Goal: Navigation & Orientation: Understand site structure

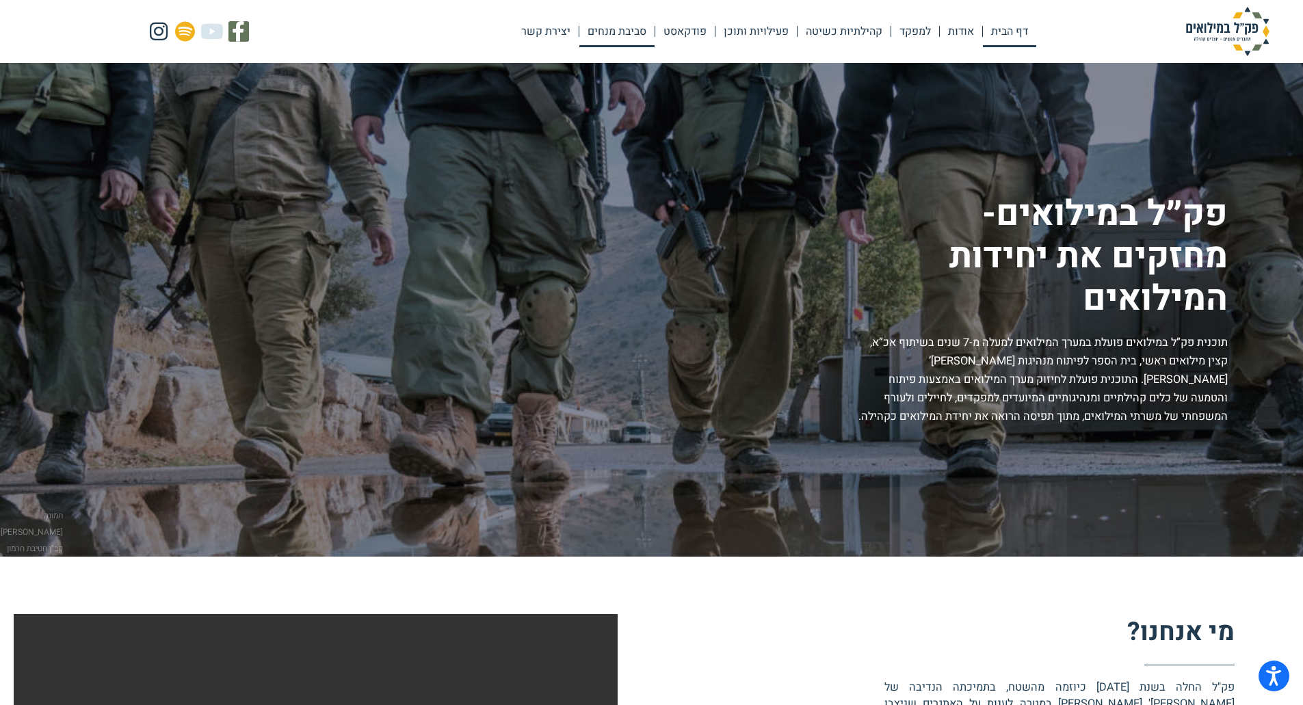
click at [631, 34] on link "סביבת מנחים" at bounding box center [616, 31] width 75 height 31
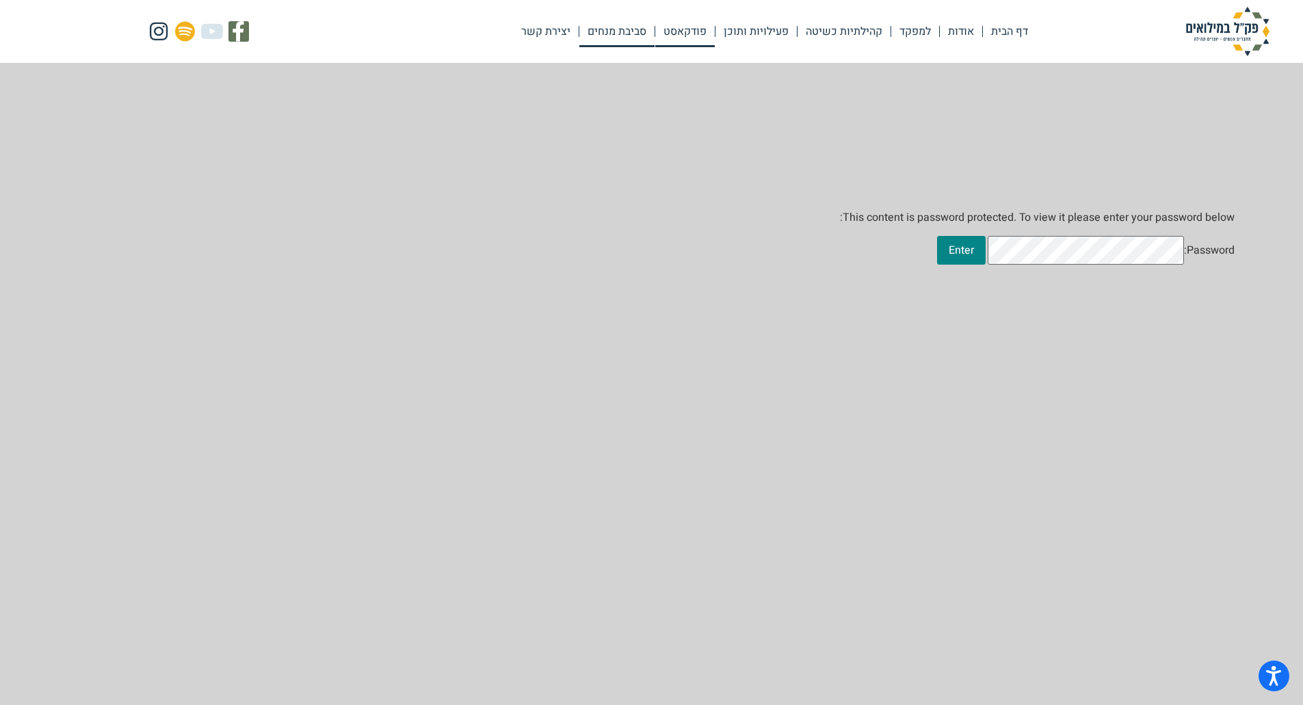
click at [686, 34] on link "פודקאסט" at bounding box center [684, 31] width 59 height 31
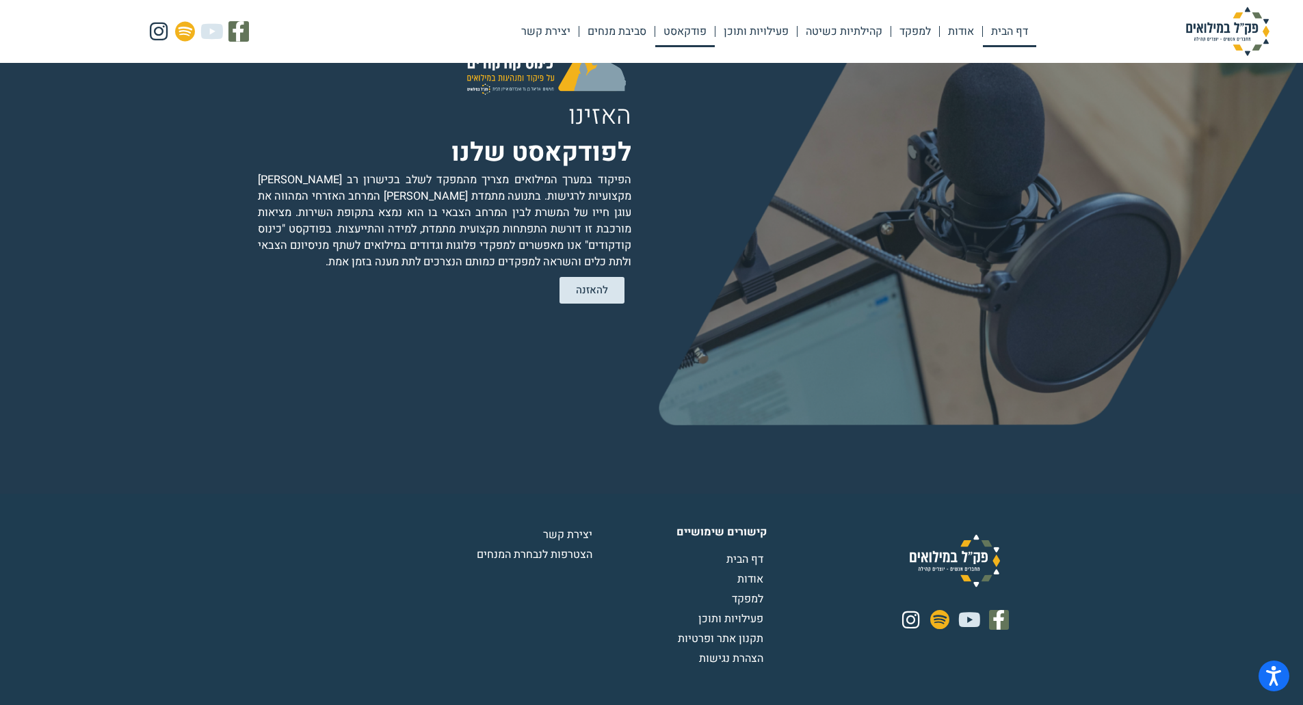
scroll to position [2776, 0]
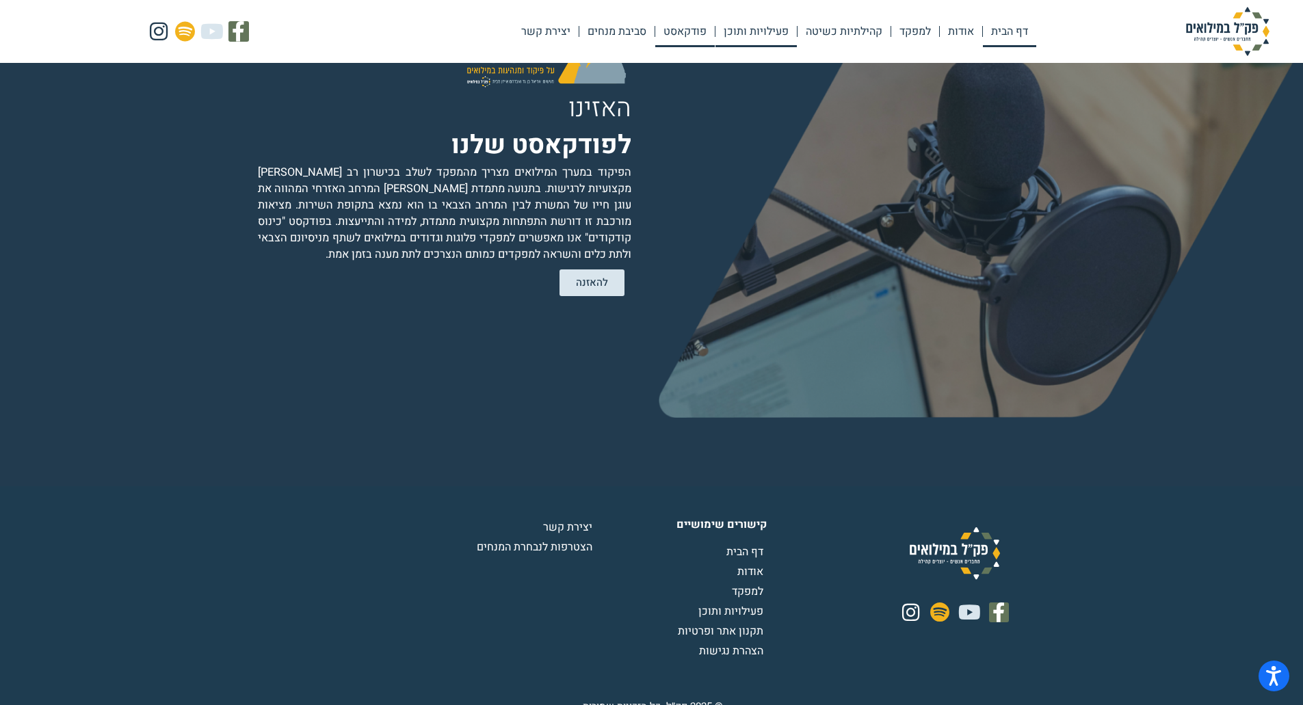
click at [750, 34] on link "פעילויות ותוכן" at bounding box center [755, 31] width 81 height 31
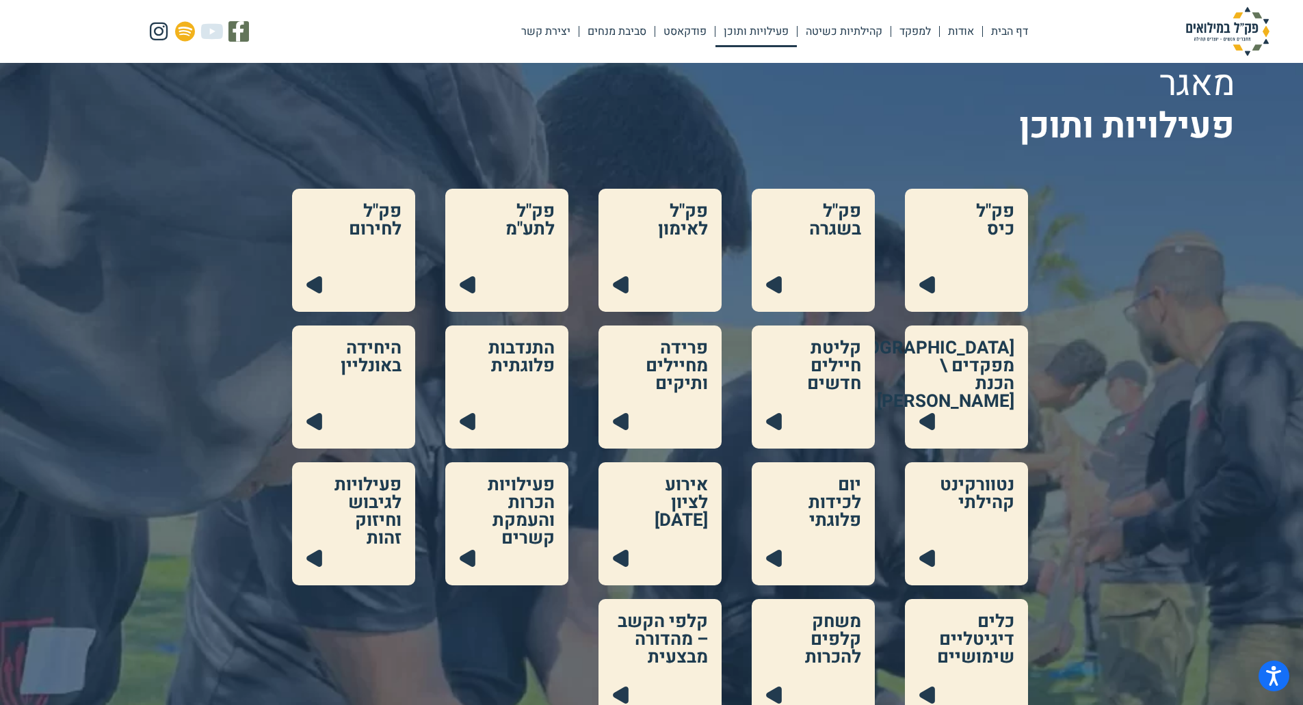
scroll to position [137, 0]
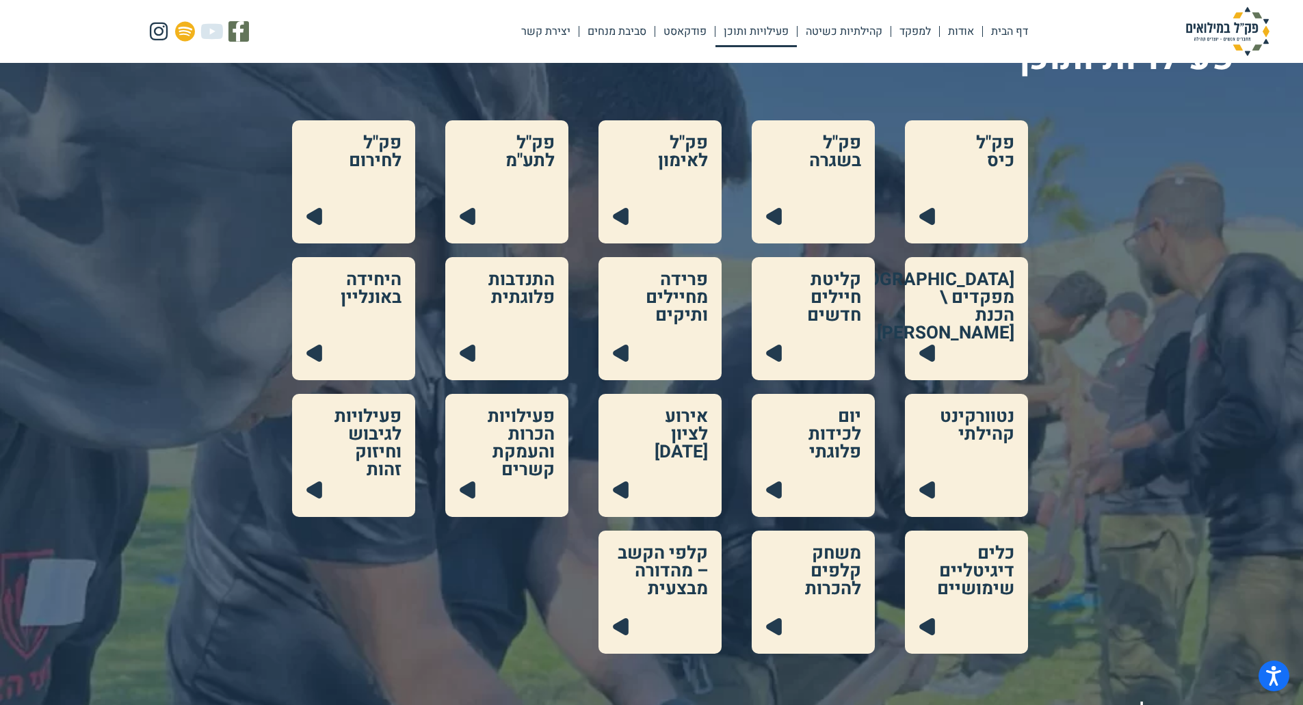
click at [835, 560] on link at bounding box center [813, 592] width 123 height 123
click at [676, 155] on link at bounding box center [659, 181] width 123 height 123
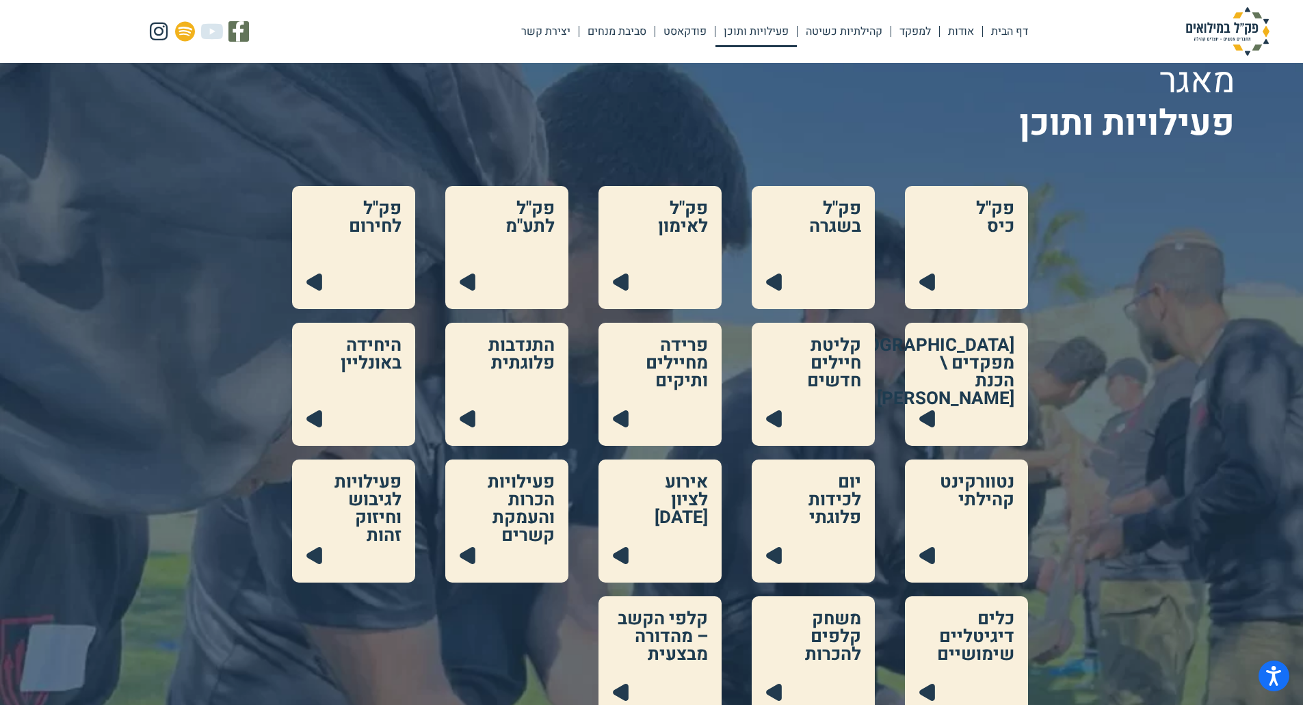
scroll to position [0, 0]
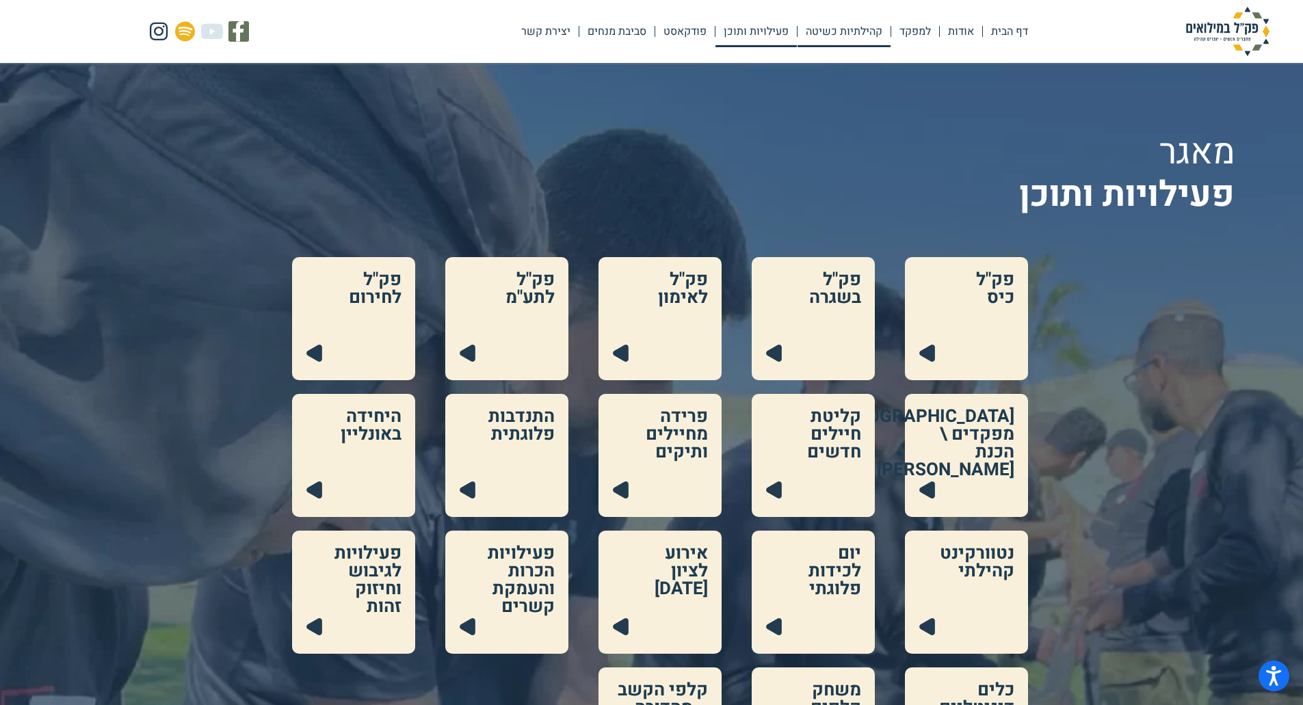
click at [856, 34] on link "קהילתיות כשיטה" at bounding box center [843, 31] width 93 height 31
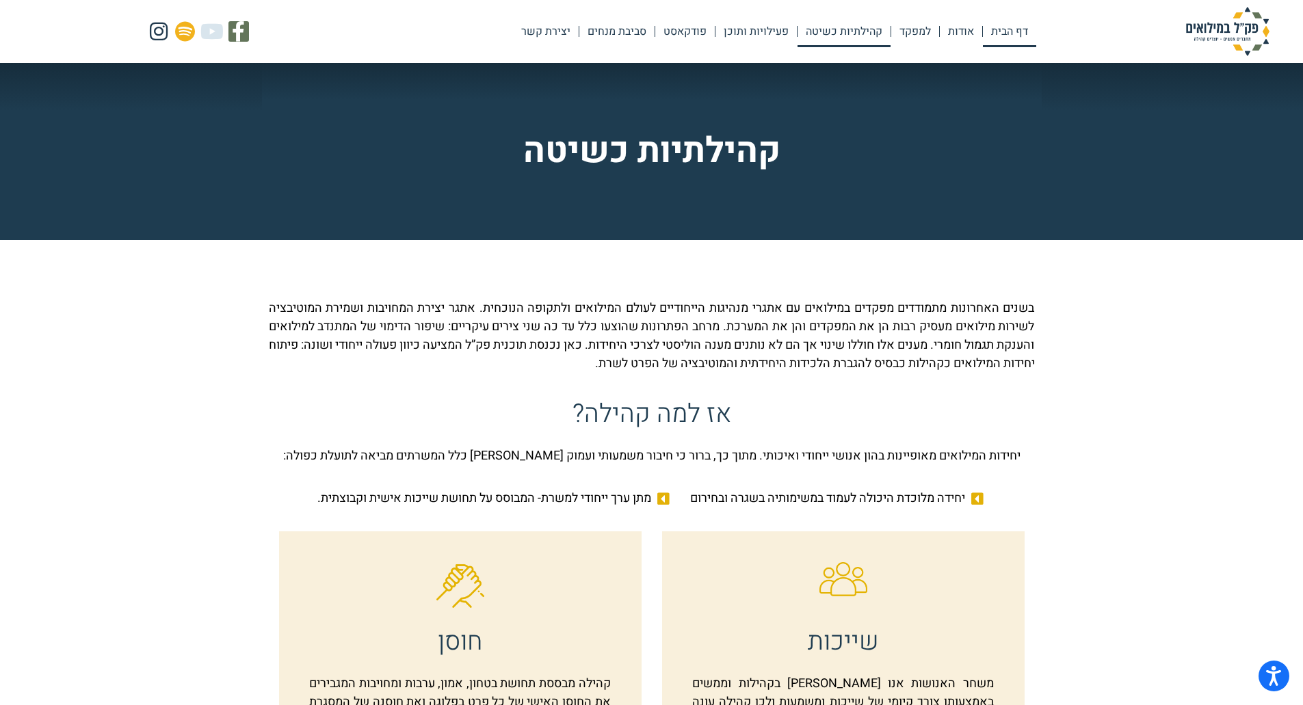
click at [1003, 35] on link "דף הבית" at bounding box center [1009, 31] width 53 height 31
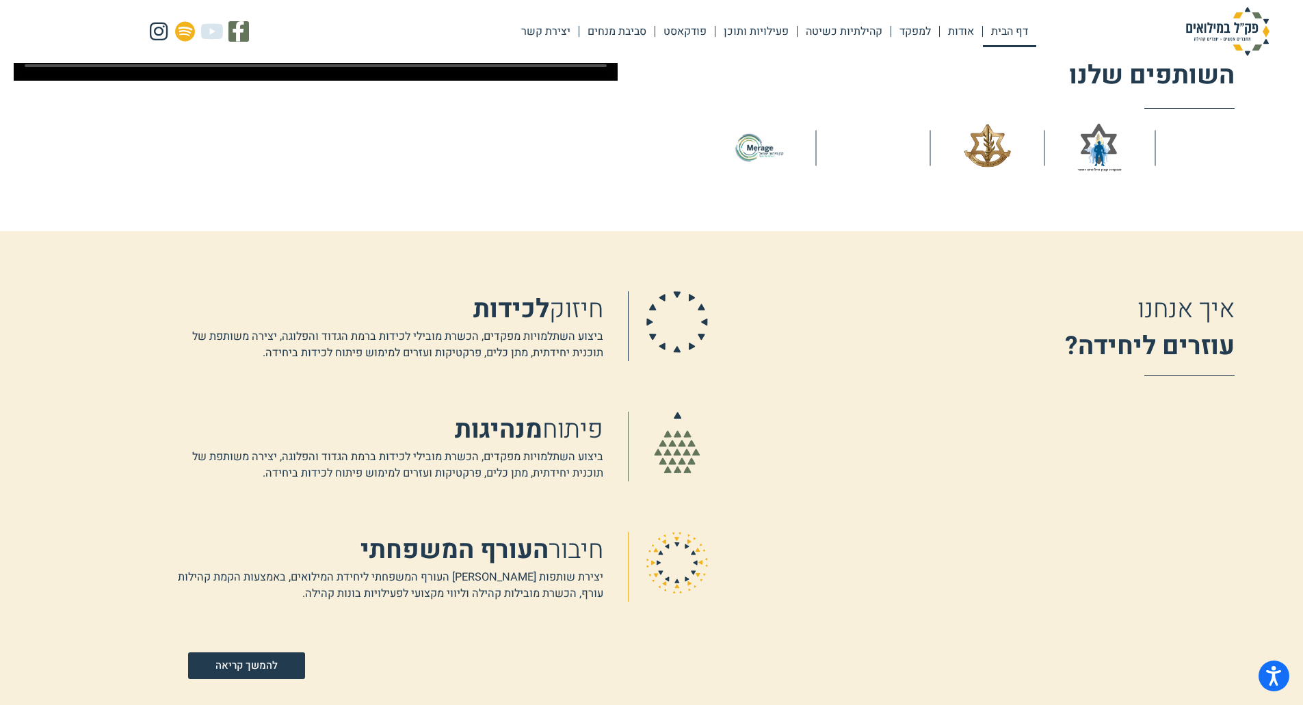
scroll to position [889, 0]
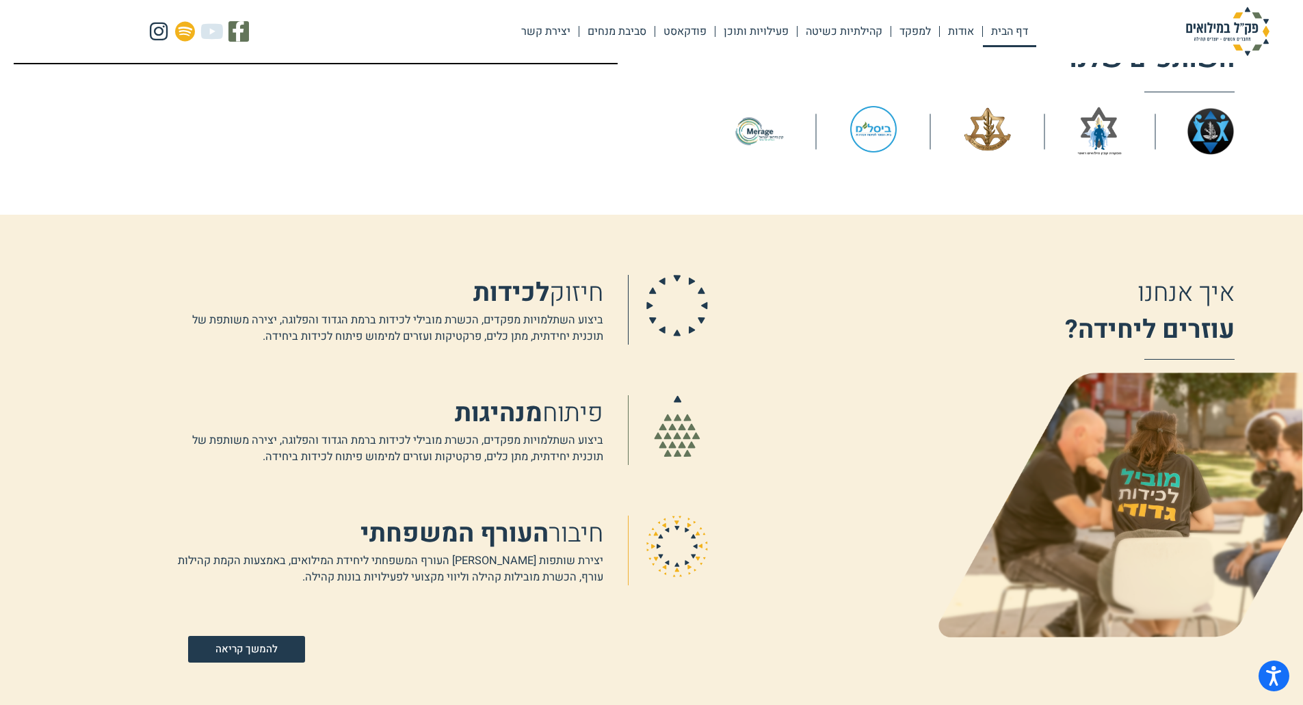
click at [505, 545] on b "העורף המשפחתי" at bounding box center [454, 534] width 188 height 38
click at [670, 542] on icon at bounding box center [677, 547] width 62 height 62
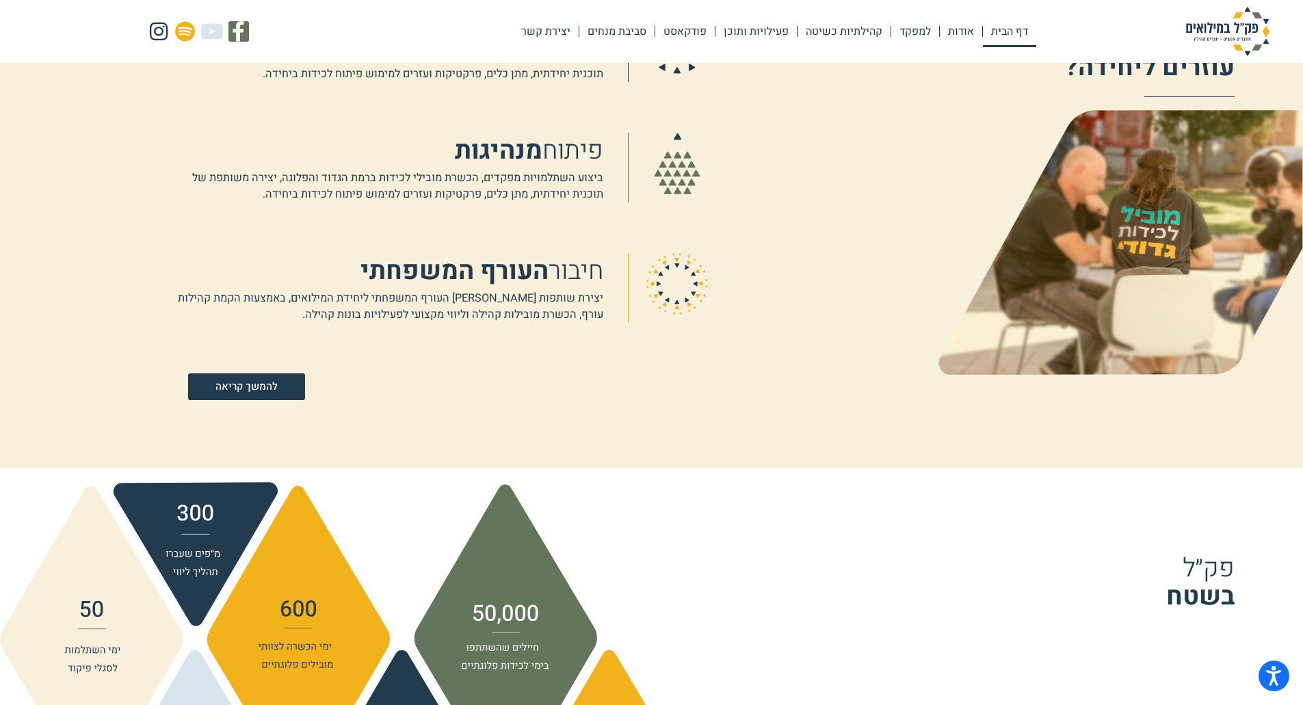
scroll to position [1163, 0]
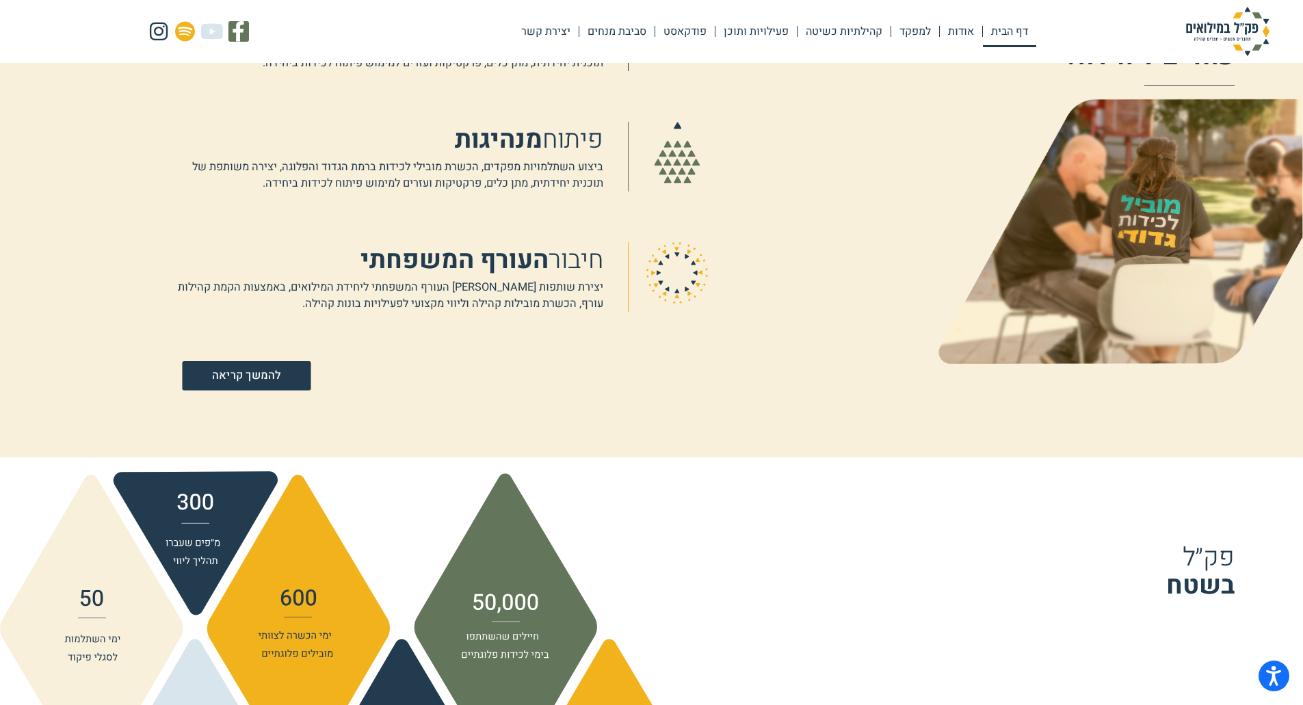
click at [284, 382] on link "להמשך קריאה" at bounding box center [246, 375] width 129 height 29
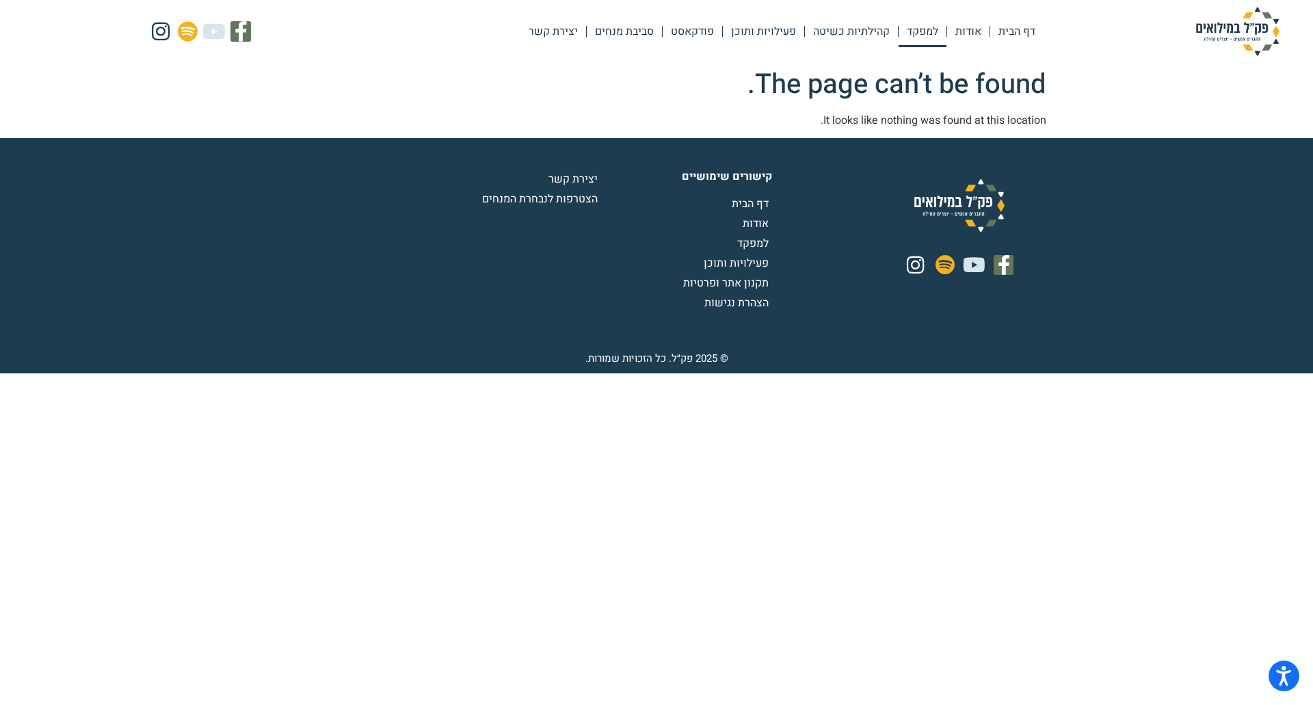
click at [925, 33] on link "למפקד" at bounding box center [923, 31] width 48 height 31
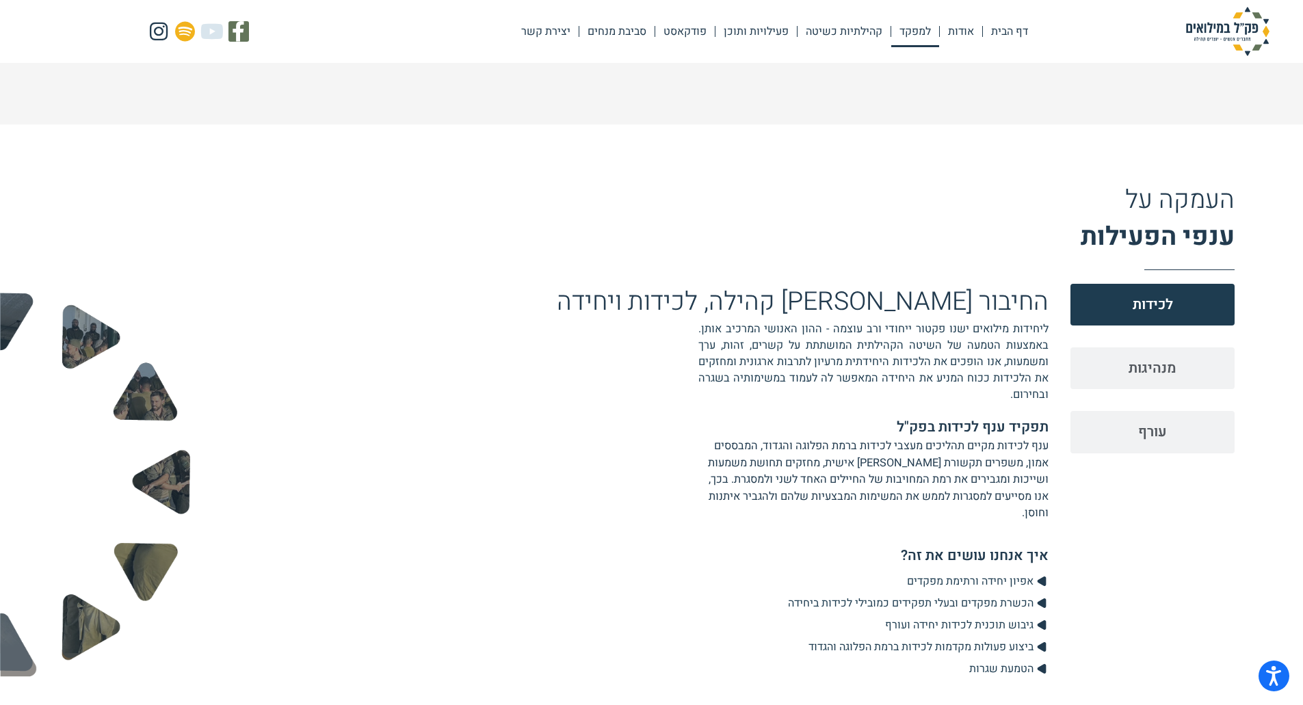
scroll to position [1436, 0]
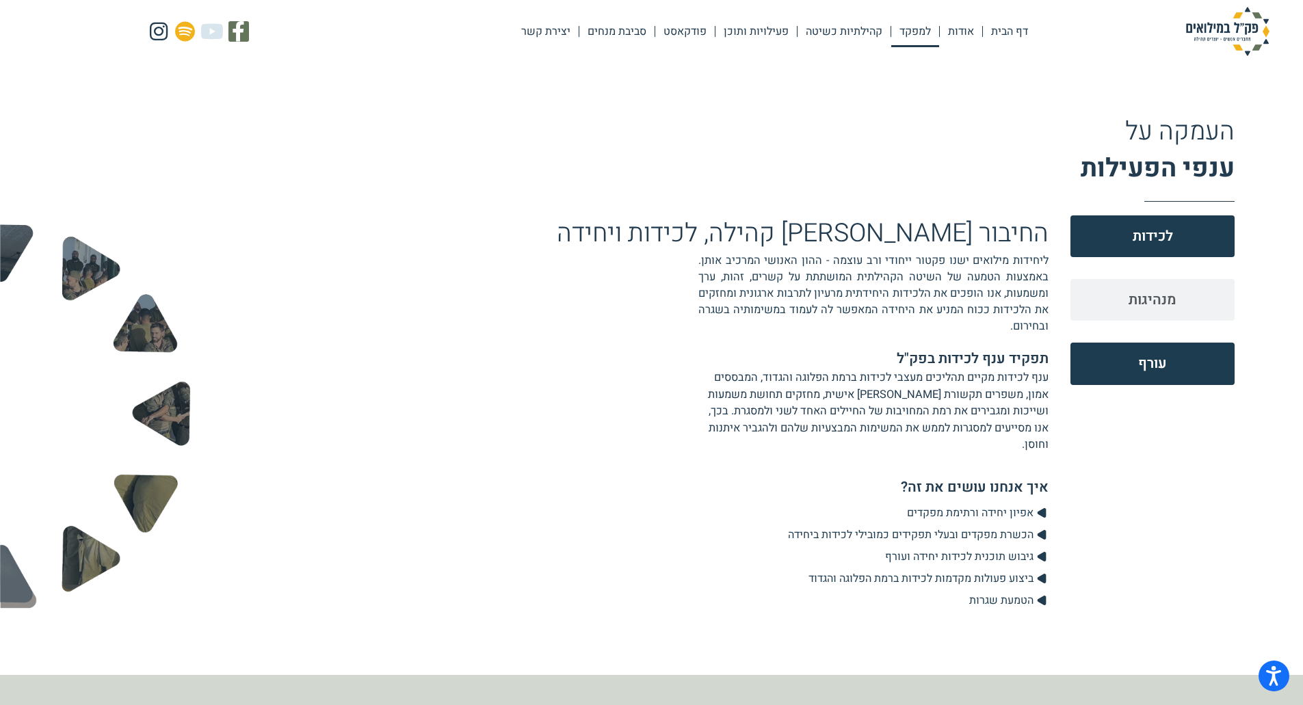
click at [1146, 365] on span "עורף" at bounding box center [1152, 363] width 29 height 21
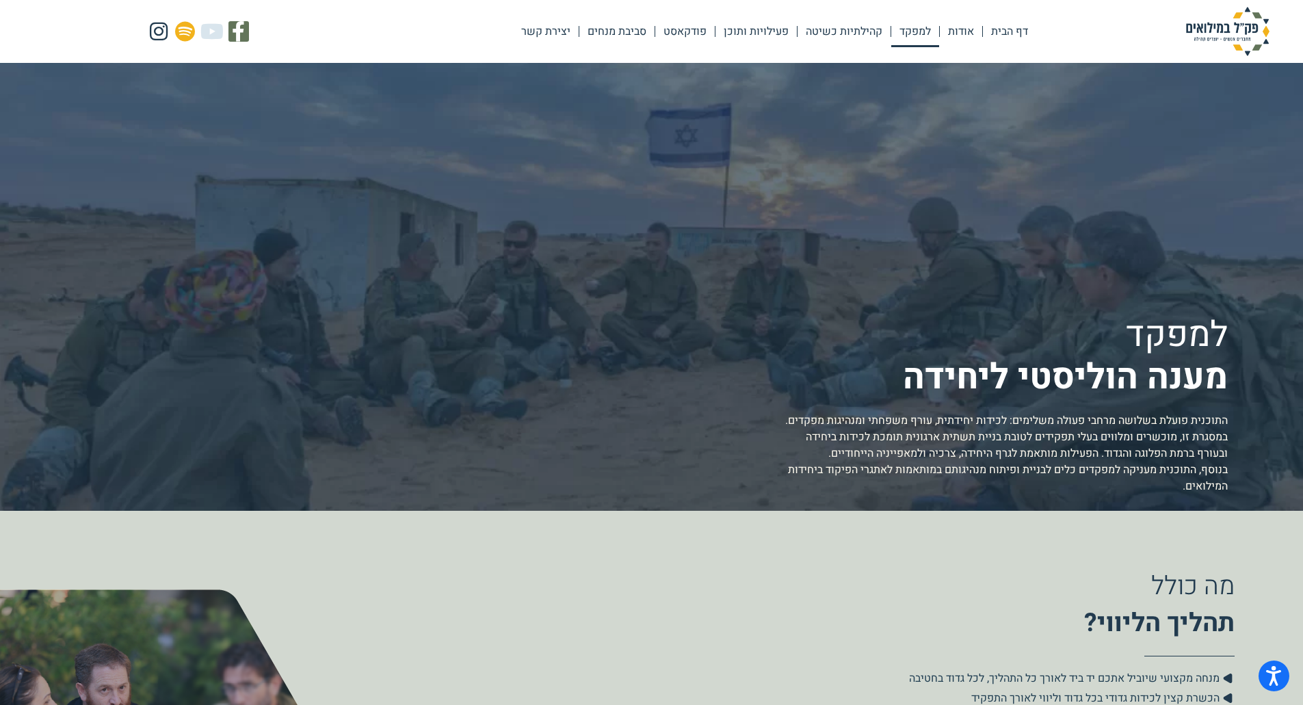
scroll to position [0, 0]
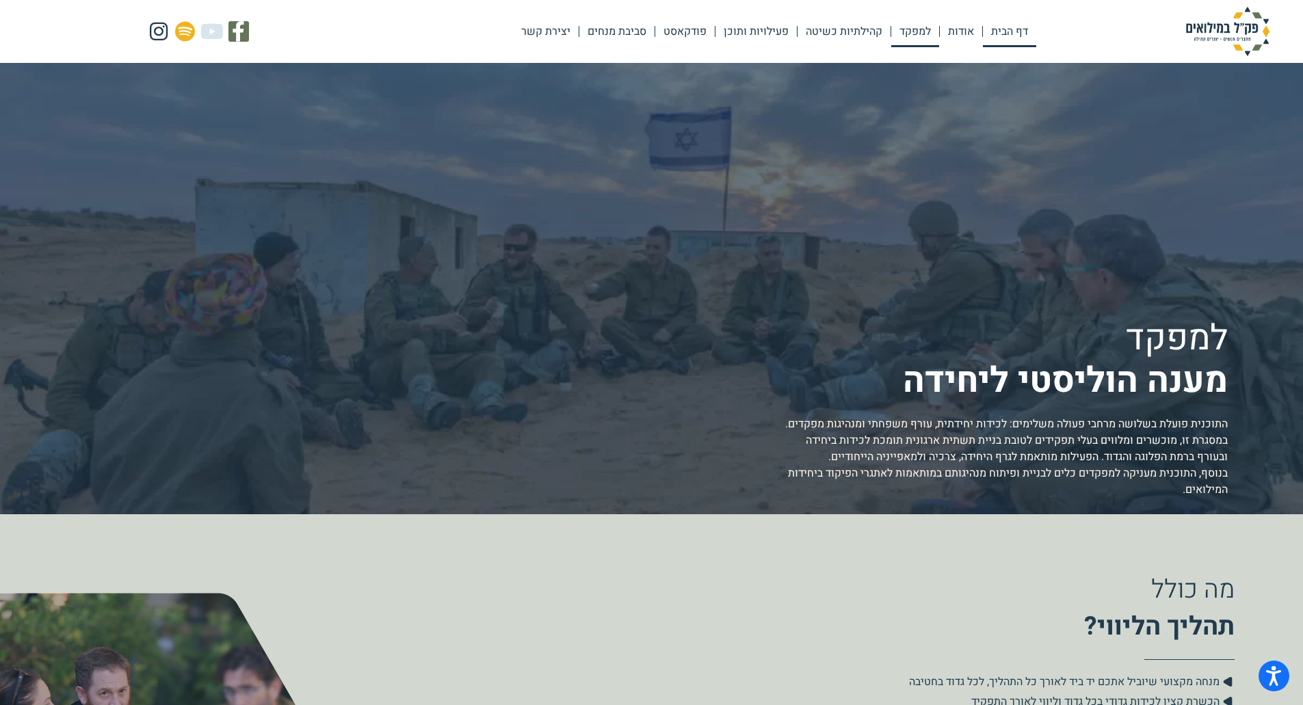
click at [1019, 36] on link "דף הבית" at bounding box center [1009, 31] width 53 height 31
click at [1021, 33] on link "דף הבית" at bounding box center [1009, 31] width 53 height 31
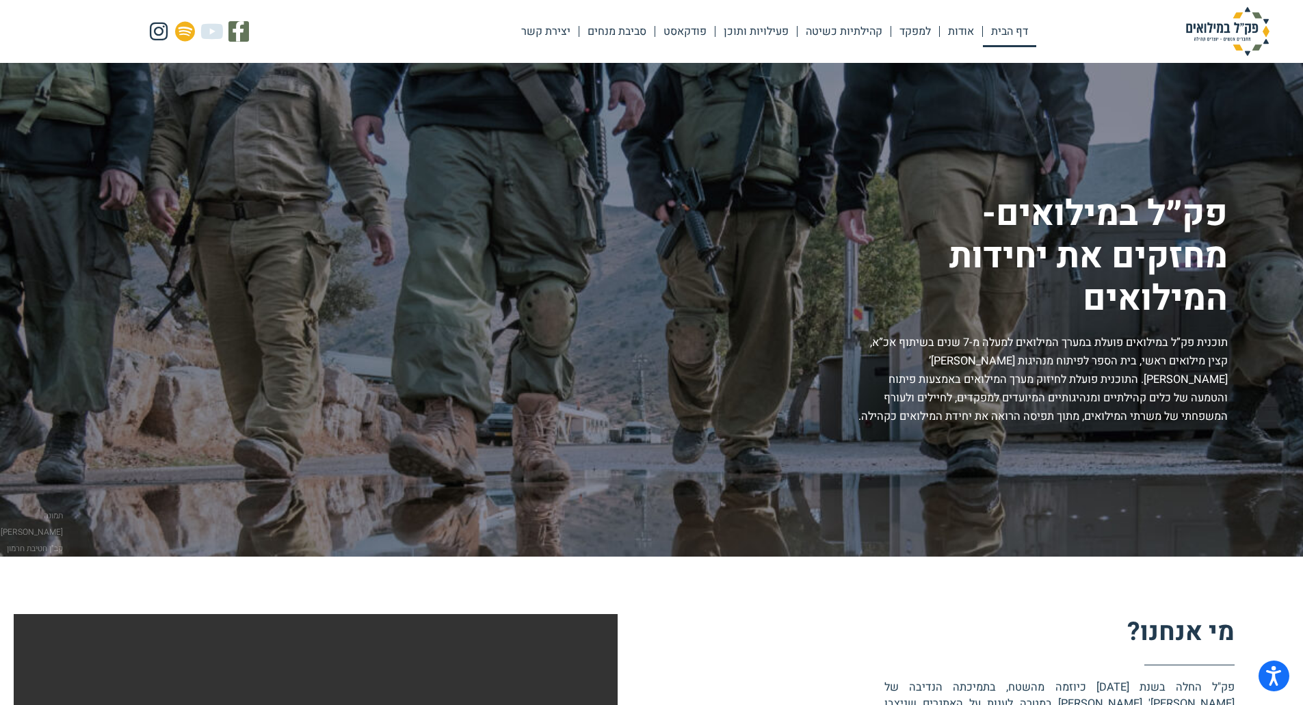
click at [1232, 36] on img at bounding box center [1227, 31] width 137 height 49
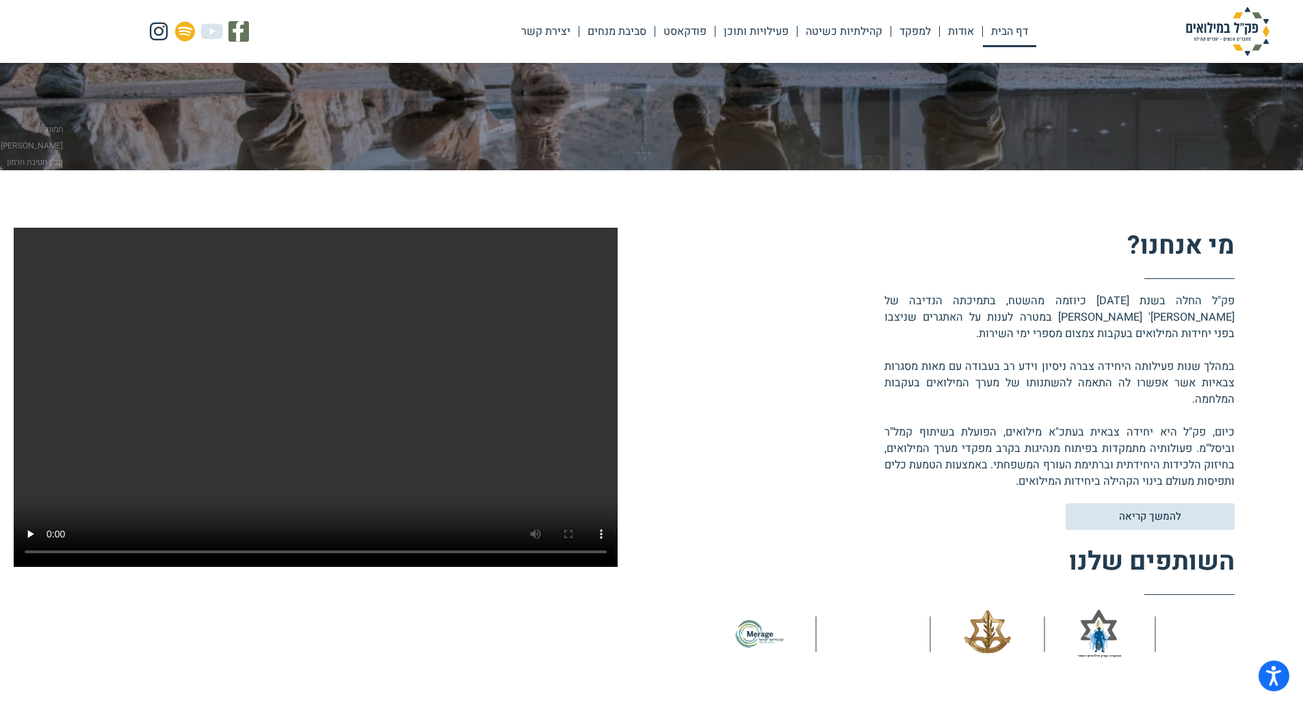
scroll to position [410, 0]
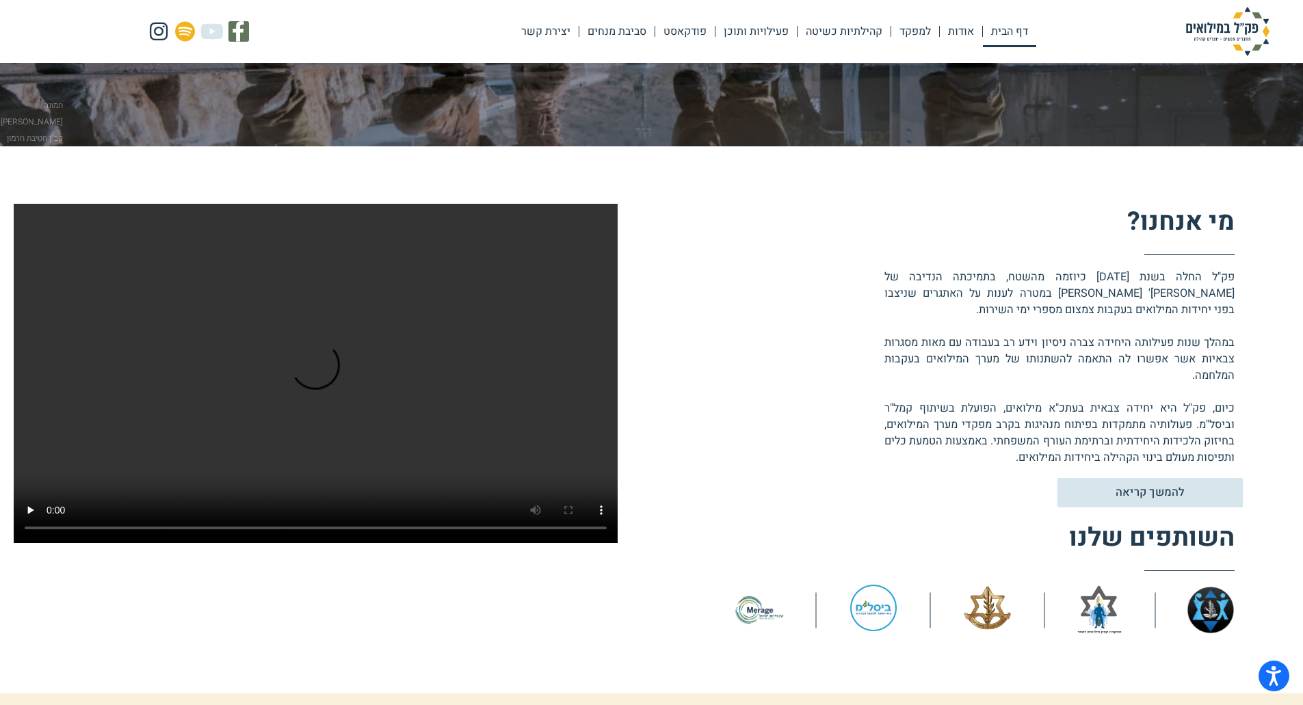
click at [1132, 490] on span "להמשך קריאה" at bounding box center [1149, 493] width 68 height 12
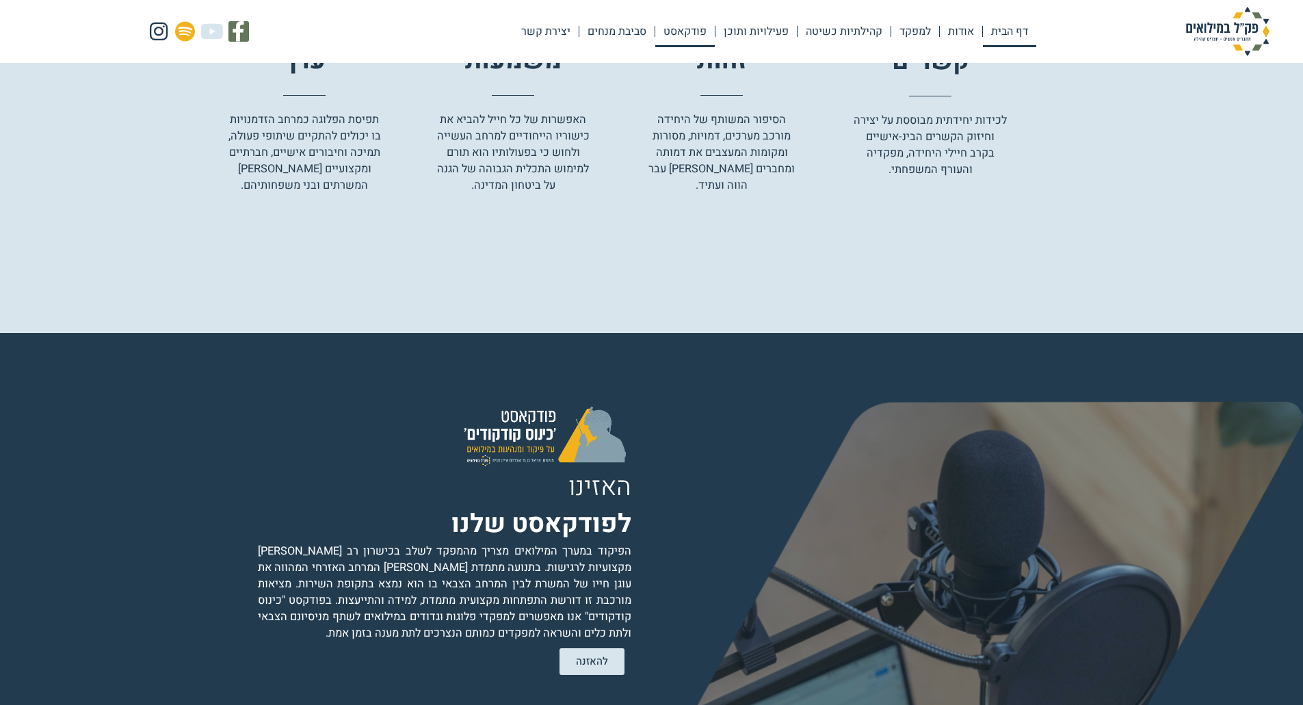
scroll to position [2535, 0]
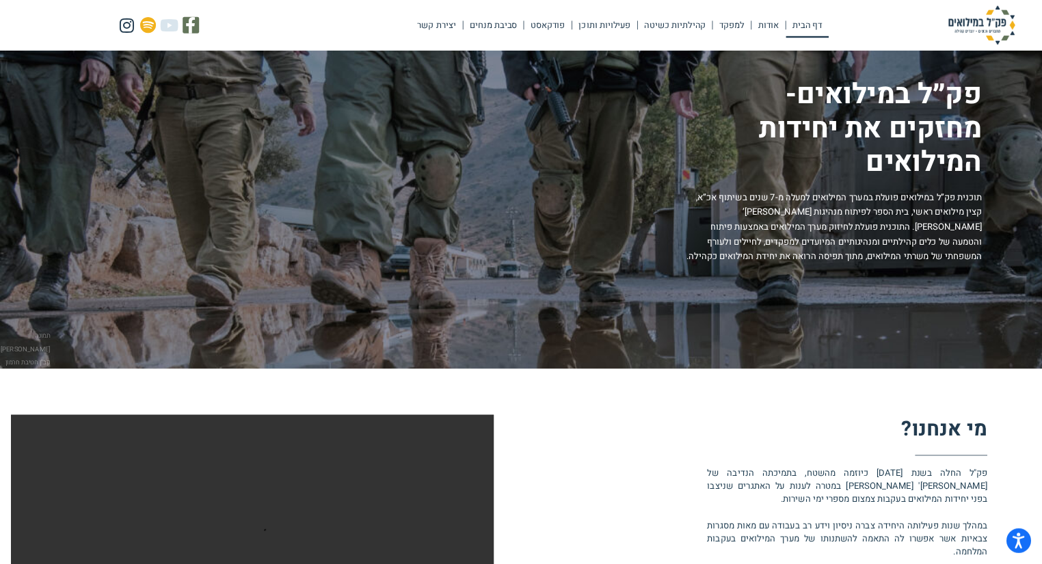
scroll to position [68, 0]
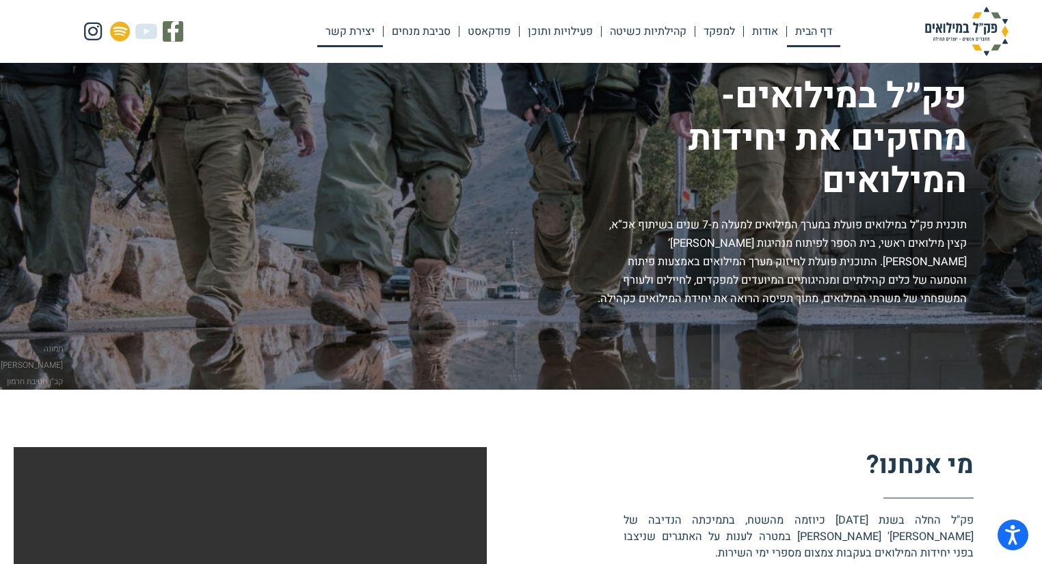
click at [357, 33] on link "יצירת קשר" at bounding box center [350, 31] width 66 height 31
click at [763, 31] on link "אודות" at bounding box center [765, 31] width 42 height 31
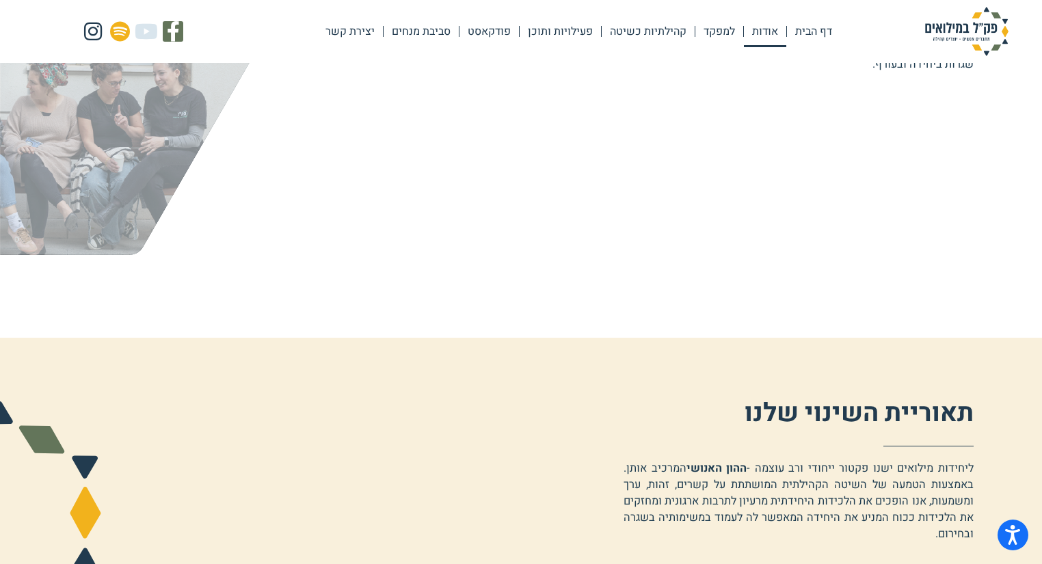
scroll to position [821, 0]
